Goal: Task Accomplishment & Management: Use online tool/utility

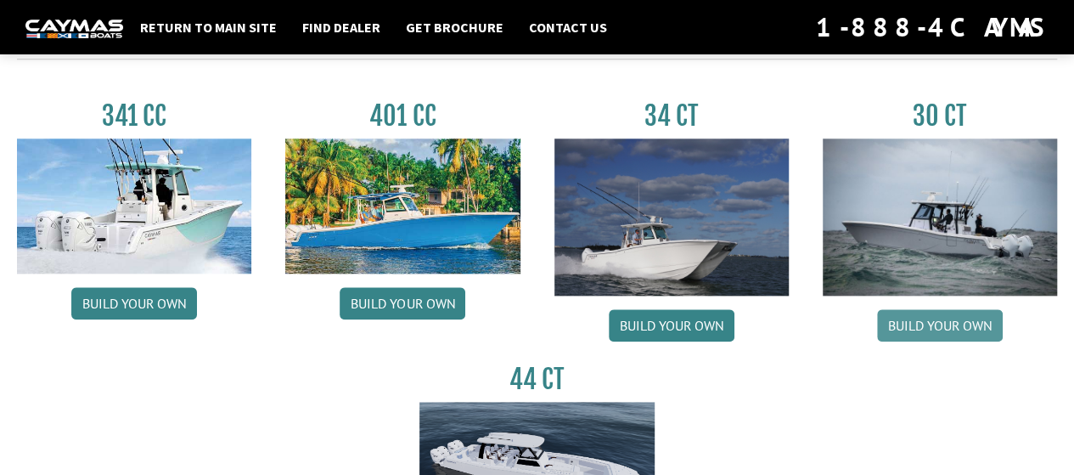
scroll to position [700, 0]
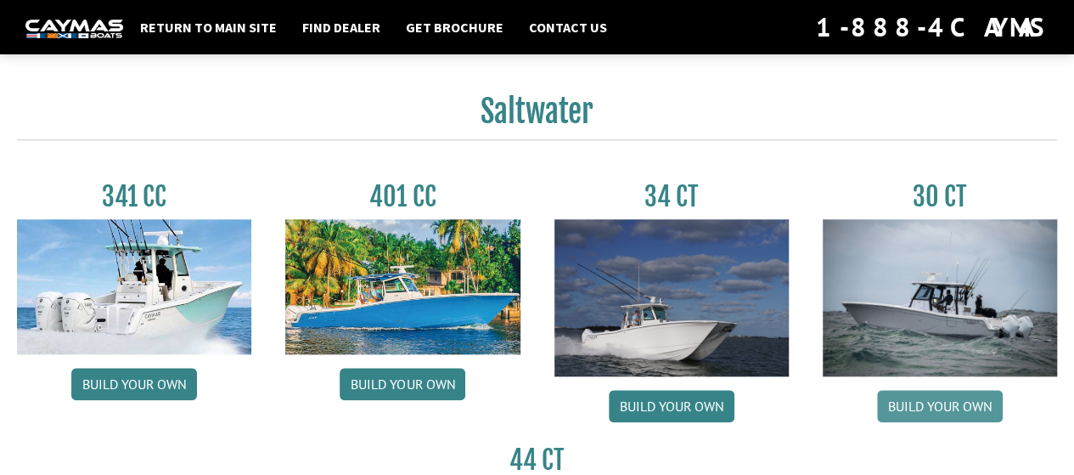
click at [946, 405] on link "Build your own" at bounding box center [940, 406] width 126 height 32
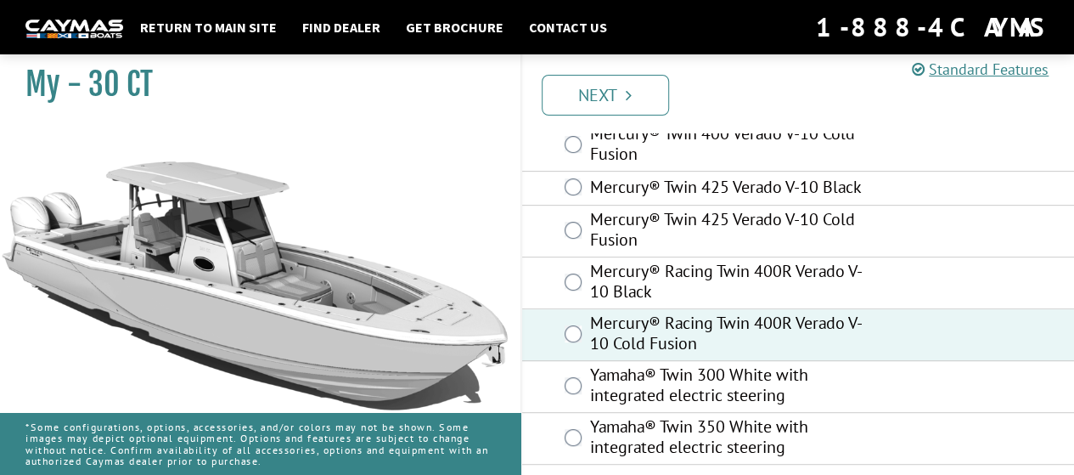
scroll to position [272, 0]
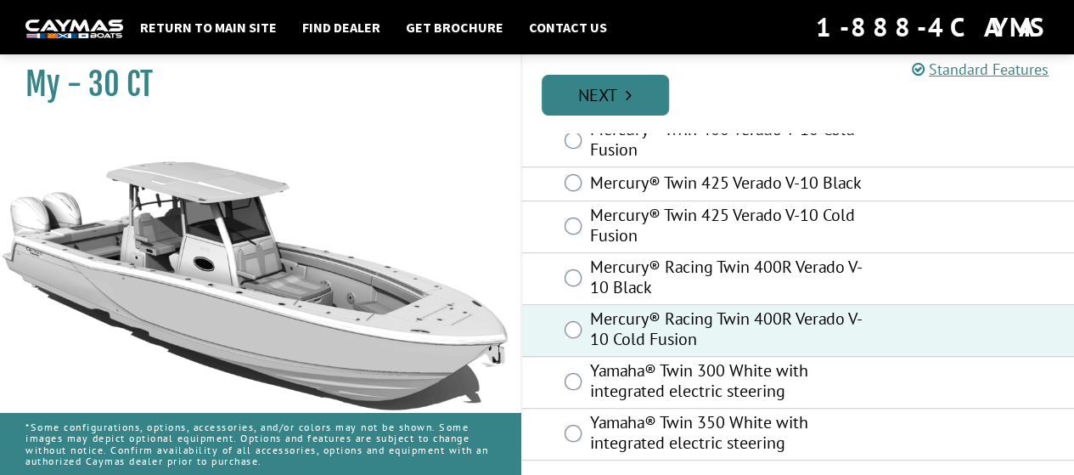
click at [593, 91] on link "Next" at bounding box center [605, 95] width 127 height 41
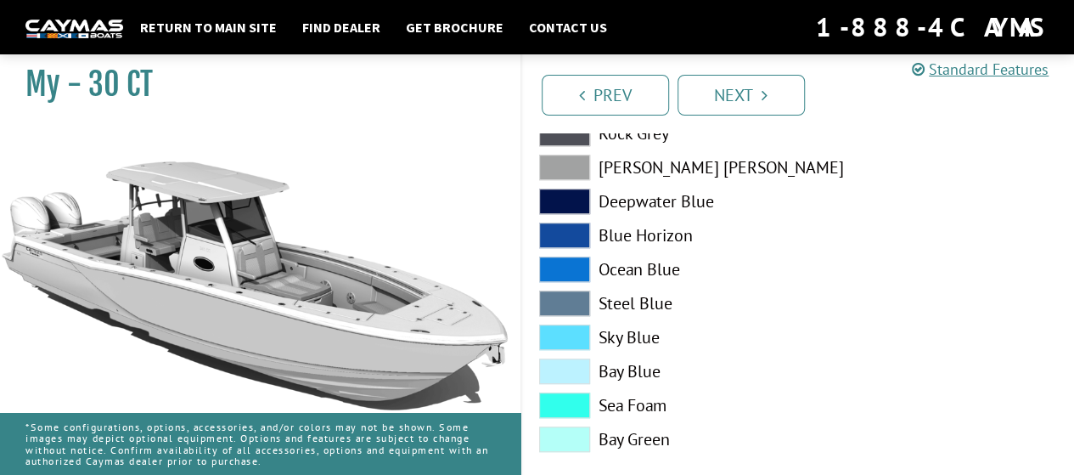
scroll to position [424, 0]
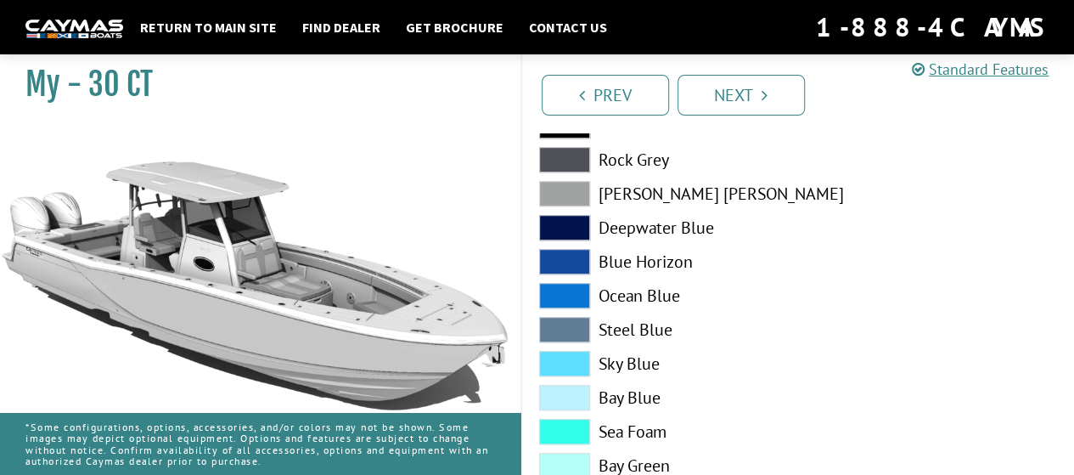
click at [557, 186] on span at bounding box center [564, 193] width 51 height 25
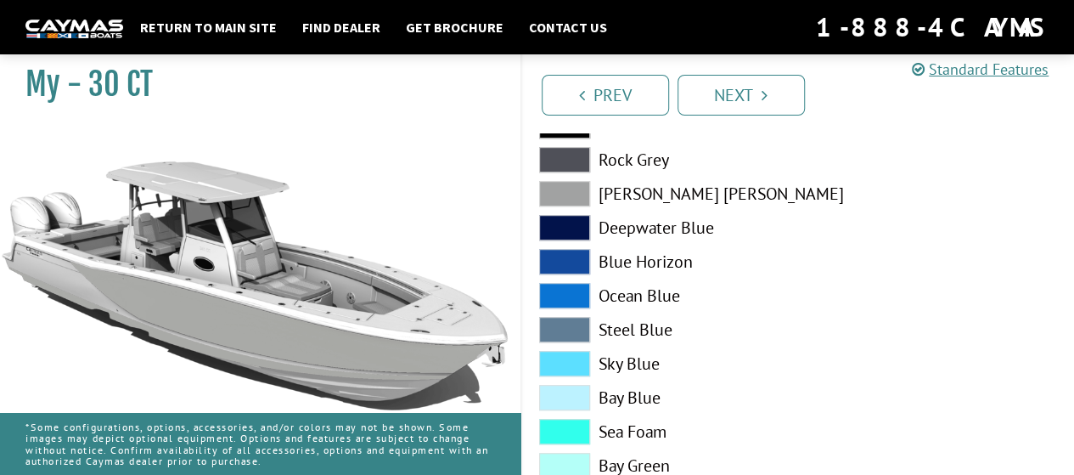
click at [564, 155] on span at bounding box center [564, 159] width 51 height 25
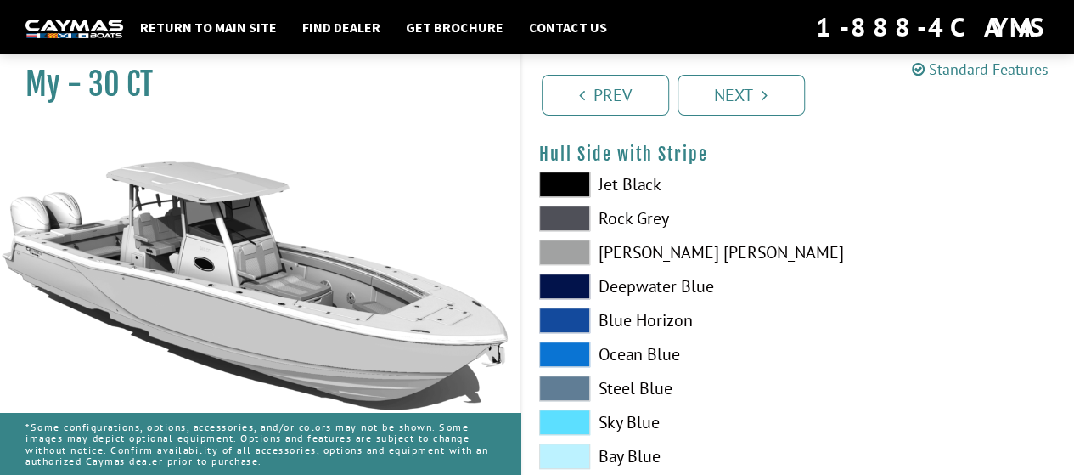
scroll to position [340, 0]
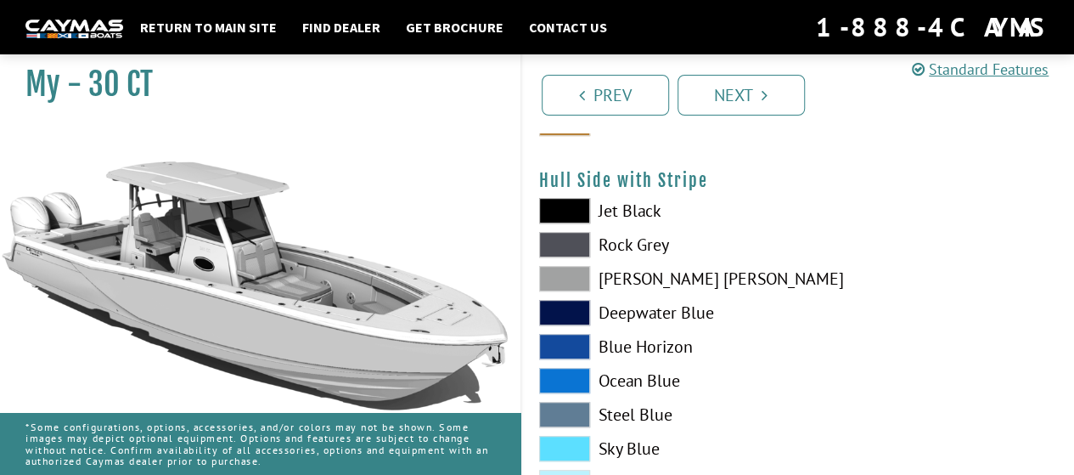
click at [575, 210] on span at bounding box center [564, 210] width 51 height 25
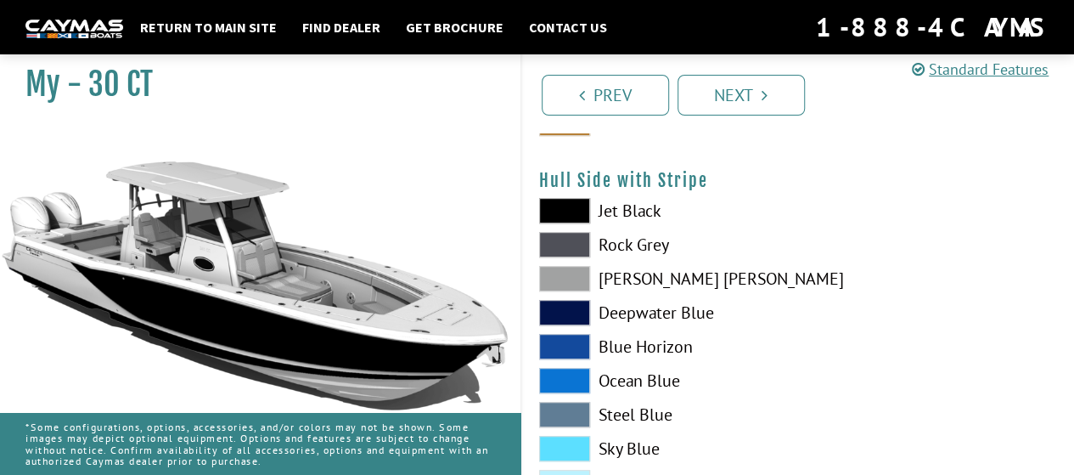
click at [557, 244] on span at bounding box center [564, 244] width 51 height 25
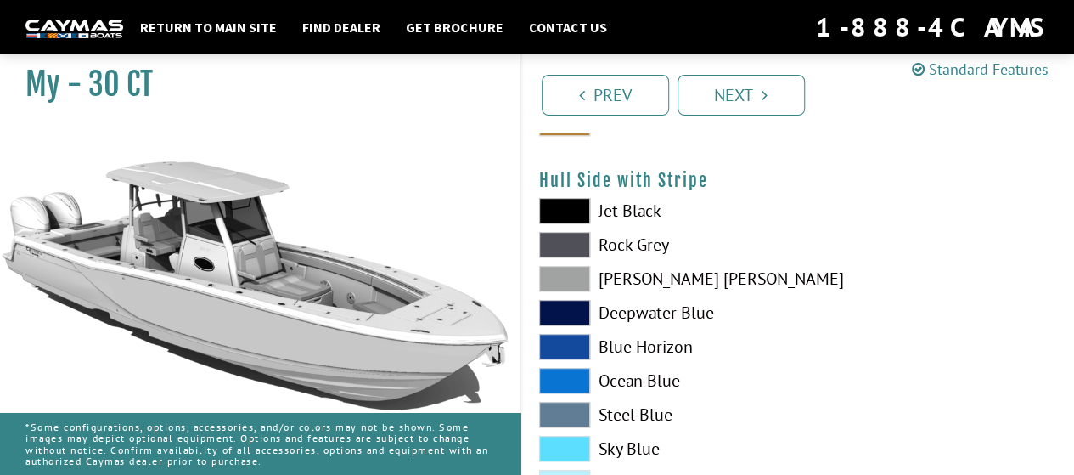
click at [562, 309] on span at bounding box center [564, 312] width 51 height 25
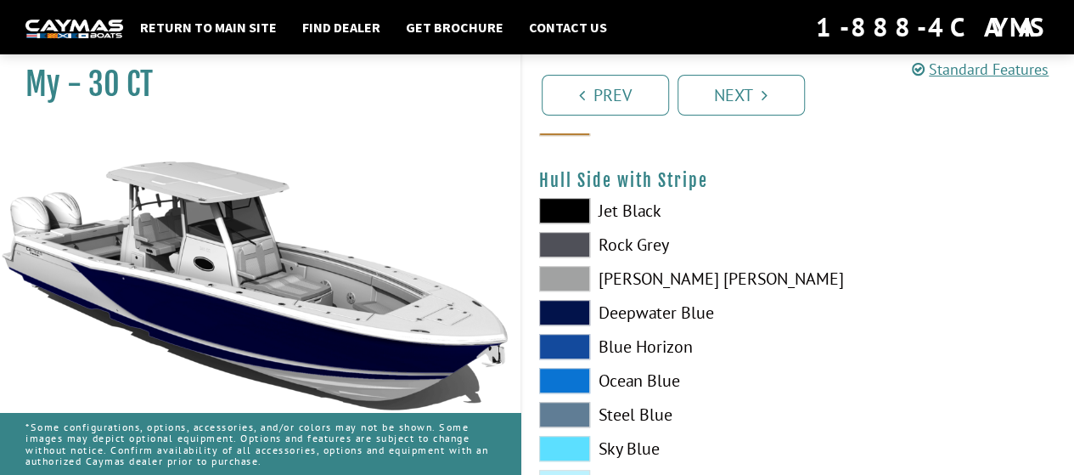
click at [574, 274] on span at bounding box center [564, 278] width 51 height 25
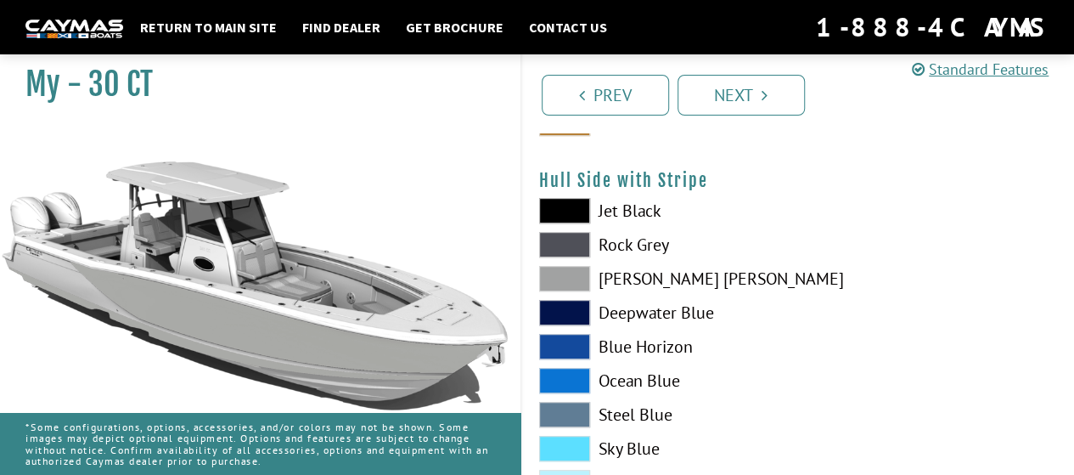
click at [571, 239] on span at bounding box center [564, 244] width 51 height 25
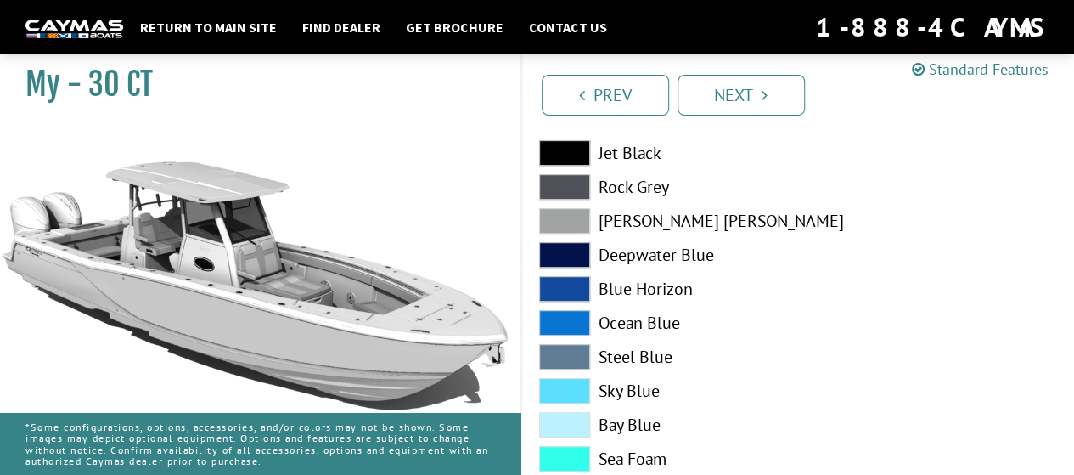
scroll to position [424, 0]
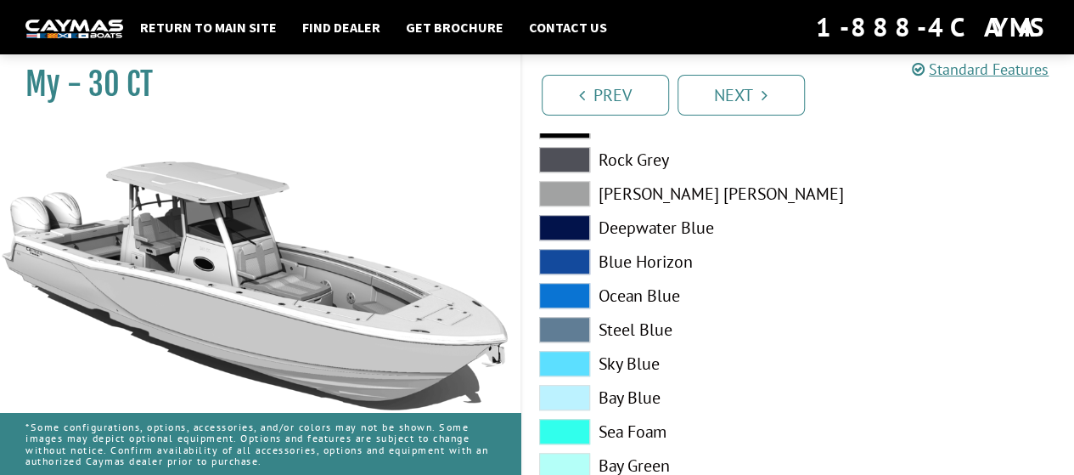
click at [566, 318] on span at bounding box center [564, 329] width 51 height 25
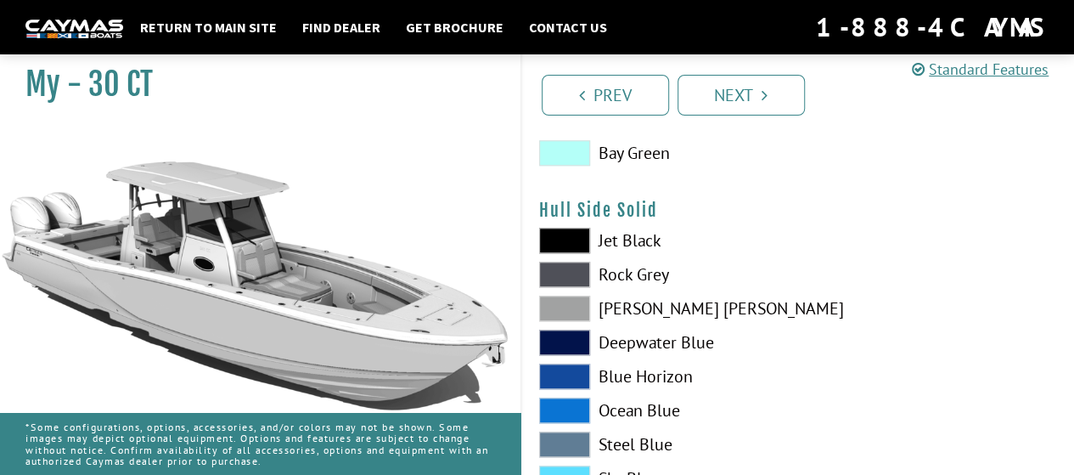
scroll to position [764, 0]
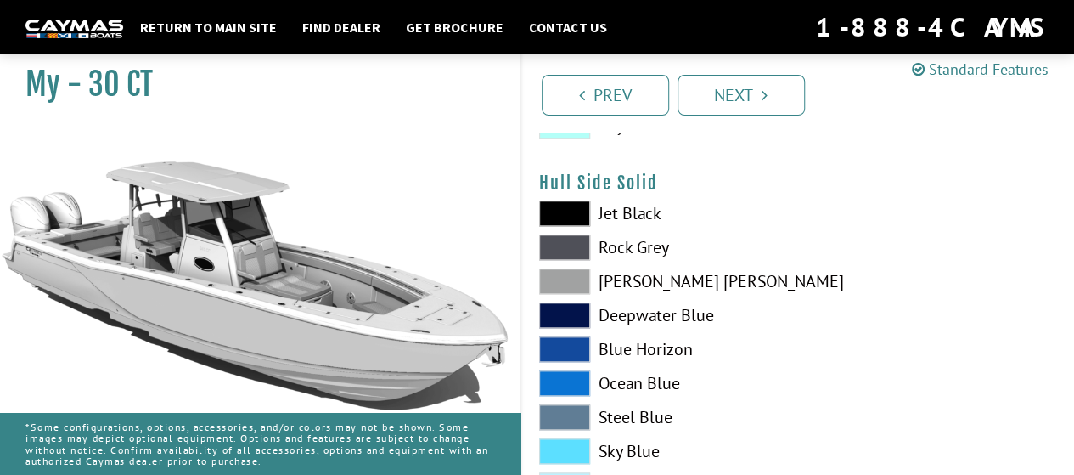
click at [570, 239] on span at bounding box center [564, 246] width 51 height 25
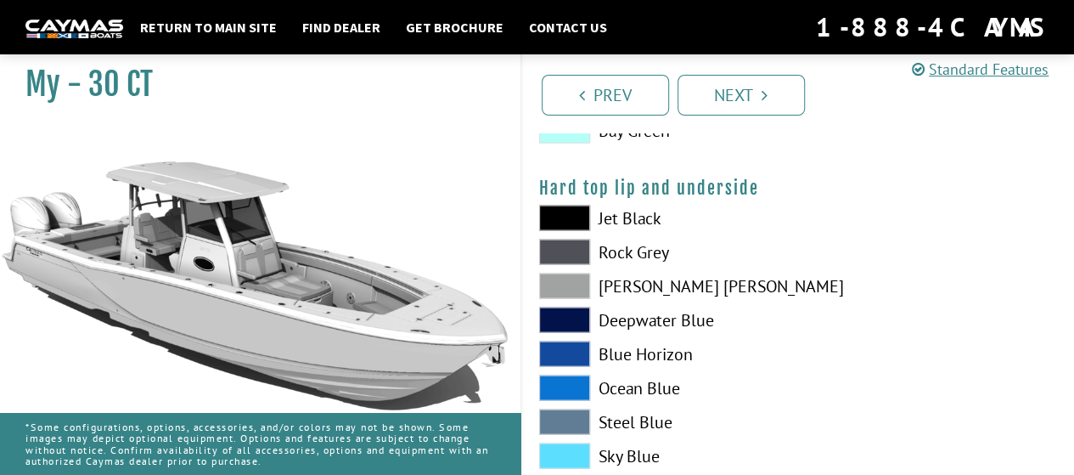
scroll to position [1698, 0]
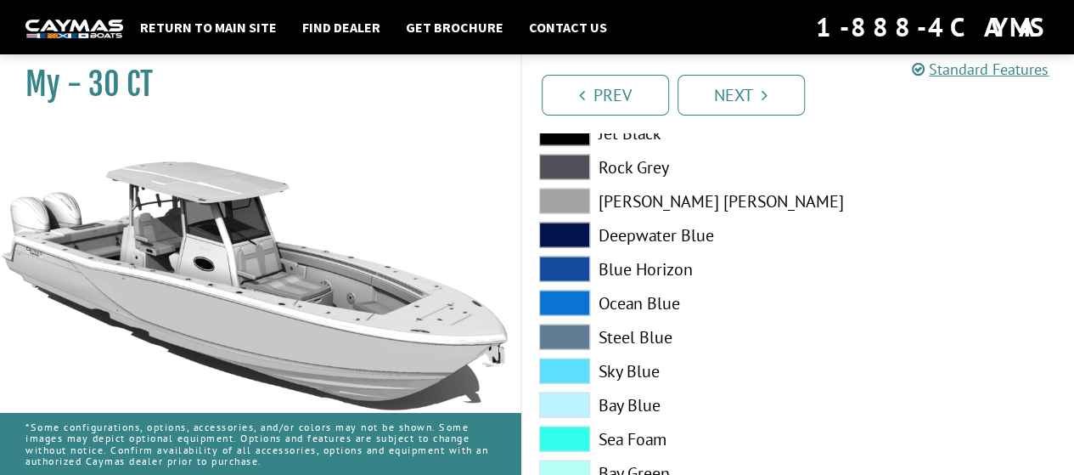
click at [564, 194] on span at bounding box center [564, 200] width 51 height 25
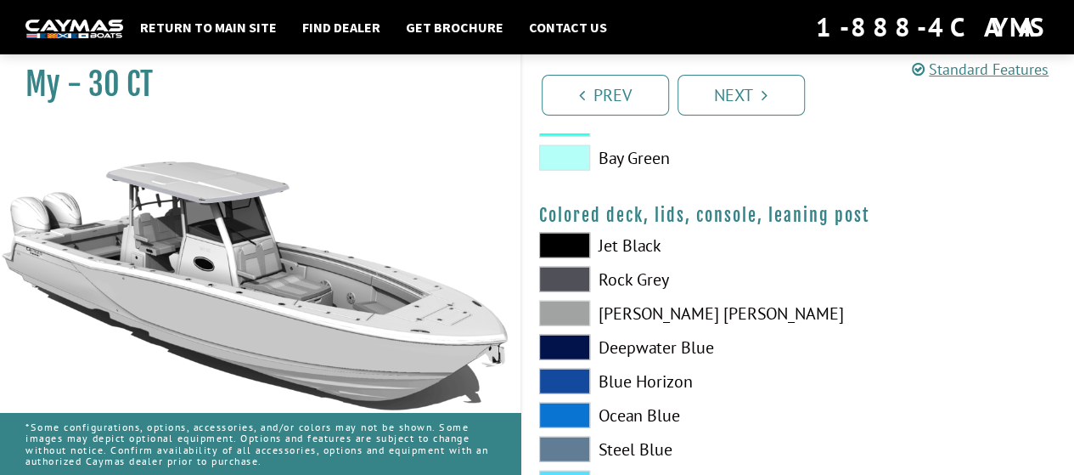
scroll to position [2098, 0]
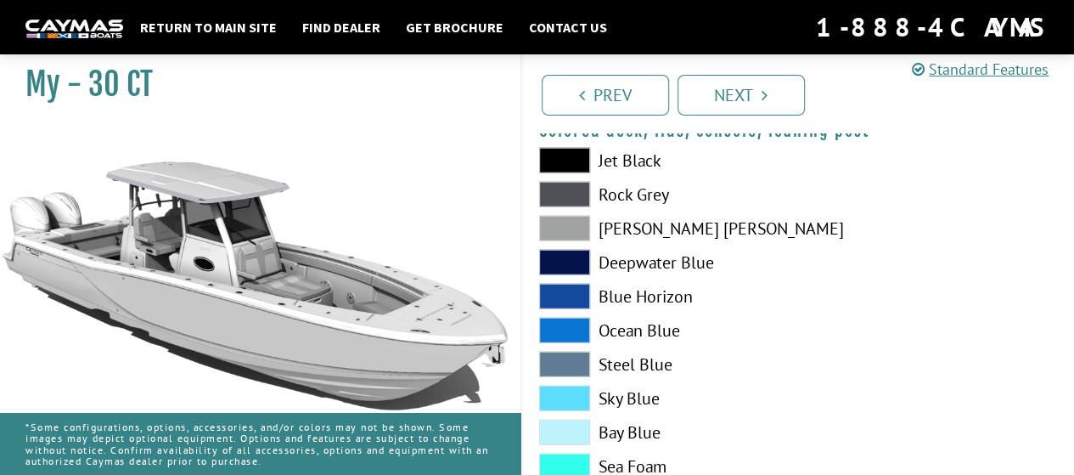
click at [557, 189] on span at bounding box center [564, 194] width 51 height 25
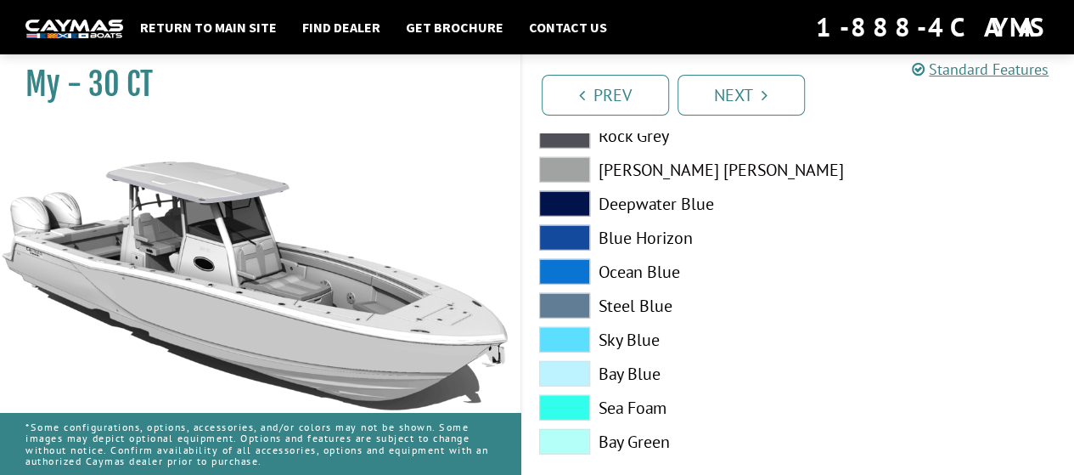
scroll to position [2183, 0]
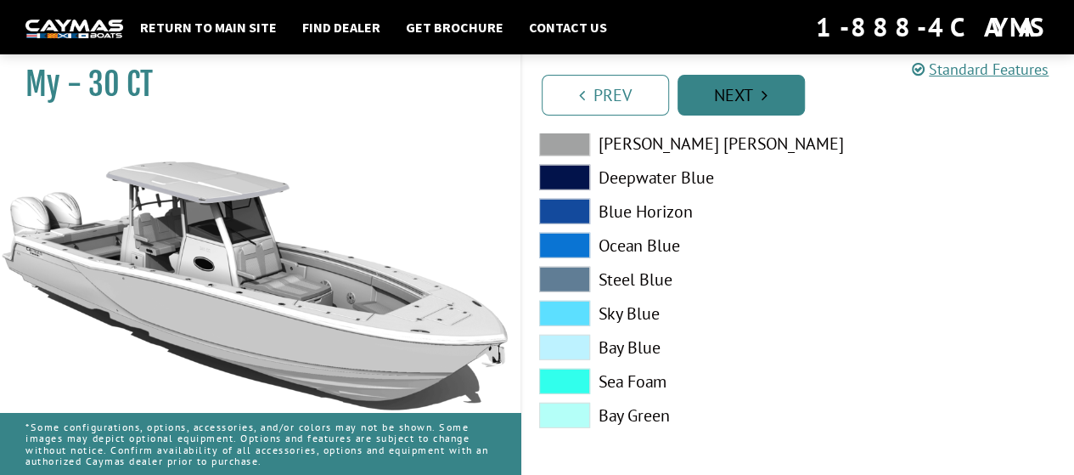
click at [749, 86] on link "Next" at bounding box center [740, 95] width 127 height 41
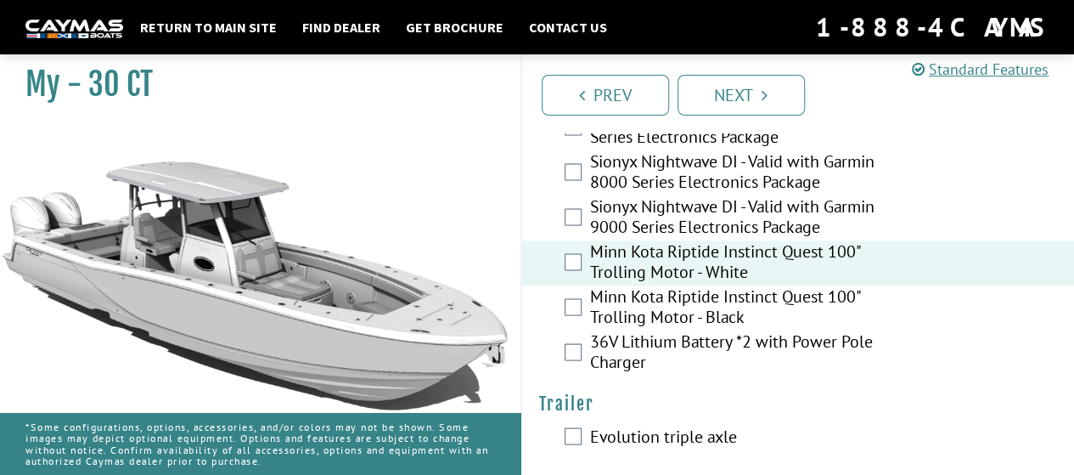
scroll to position [4754, 0]
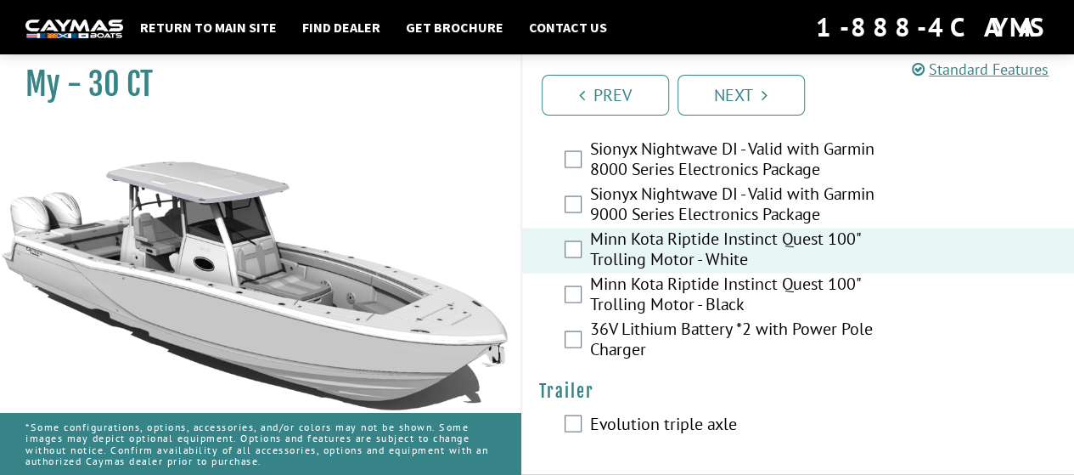
click at [562, 340] on div "36V Lithium Battery *2 with Power Pole Charger" at bounding box center [798, 340] width 553 height 45
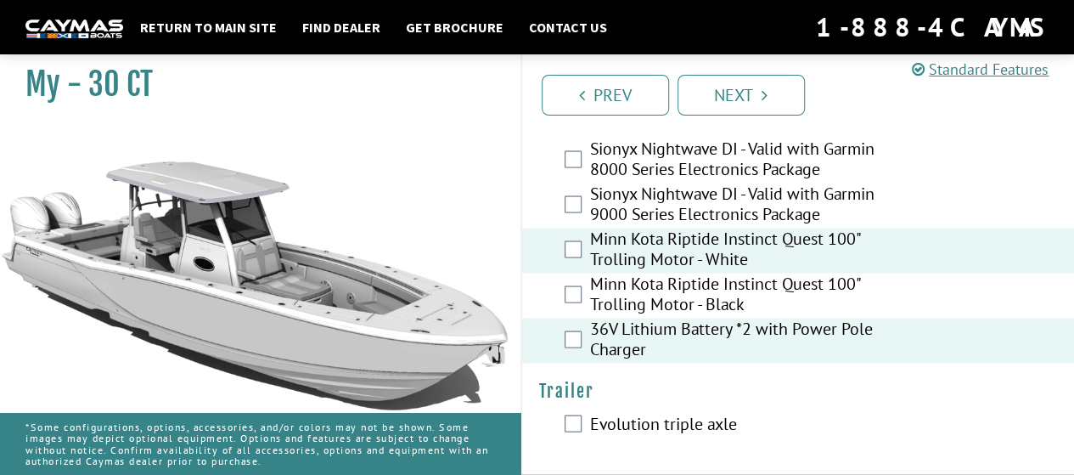
scroll to position [4758, 0]
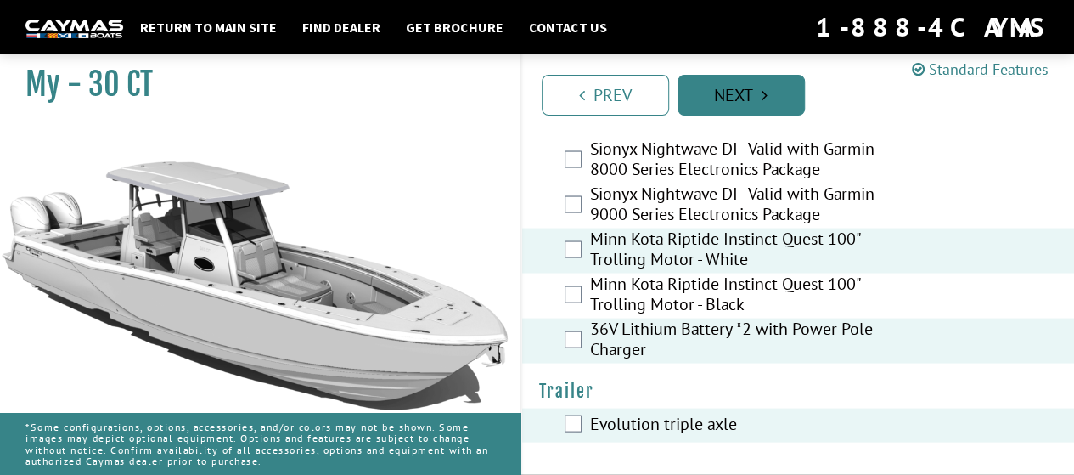
click at [755, 95] on link "Next" at bounding box center [740, 95] width 127 height 41
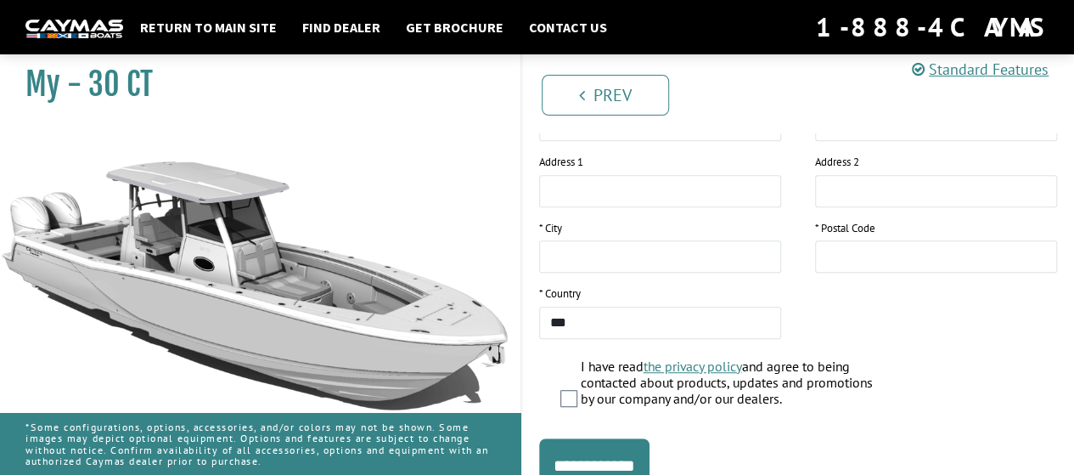
scroll to position [424, 0]
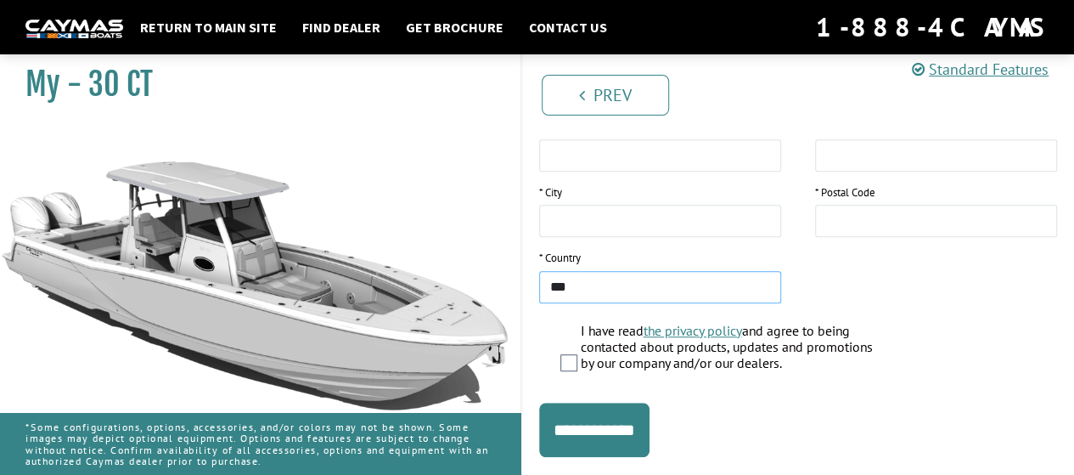
click at [623, 279] on select "**********" at bounding box center [660, 287] width 242 height 32
click at [888, 274] on div "* First Name * Last Name * Email Phone Address 1 Address 2 * City" at bounding box center [798, 150] width 553 height 329
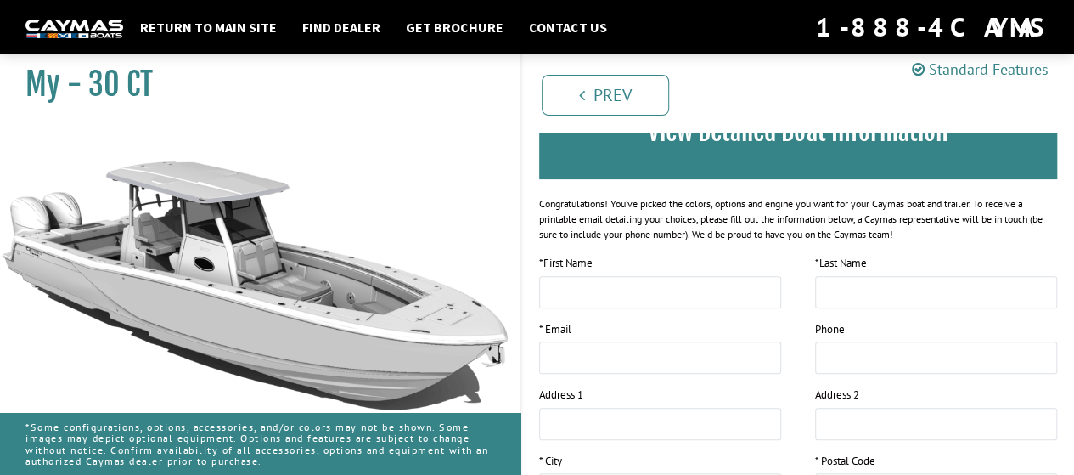
scroll to position [0, 0]
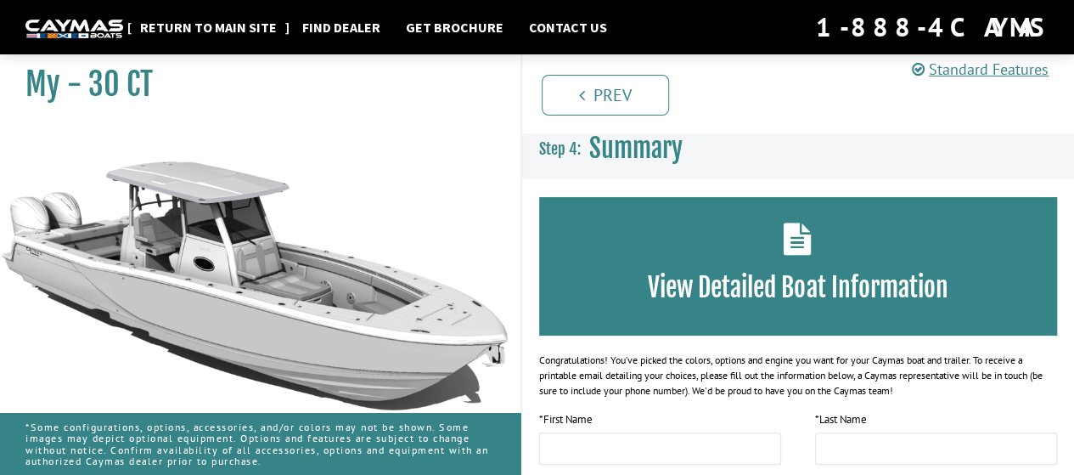
click at [213, 21] on link "Return to main site" at bounding box center [209, 27] width 154 height 22
